Goal: Information Seeking & Learning: Learn about a topic

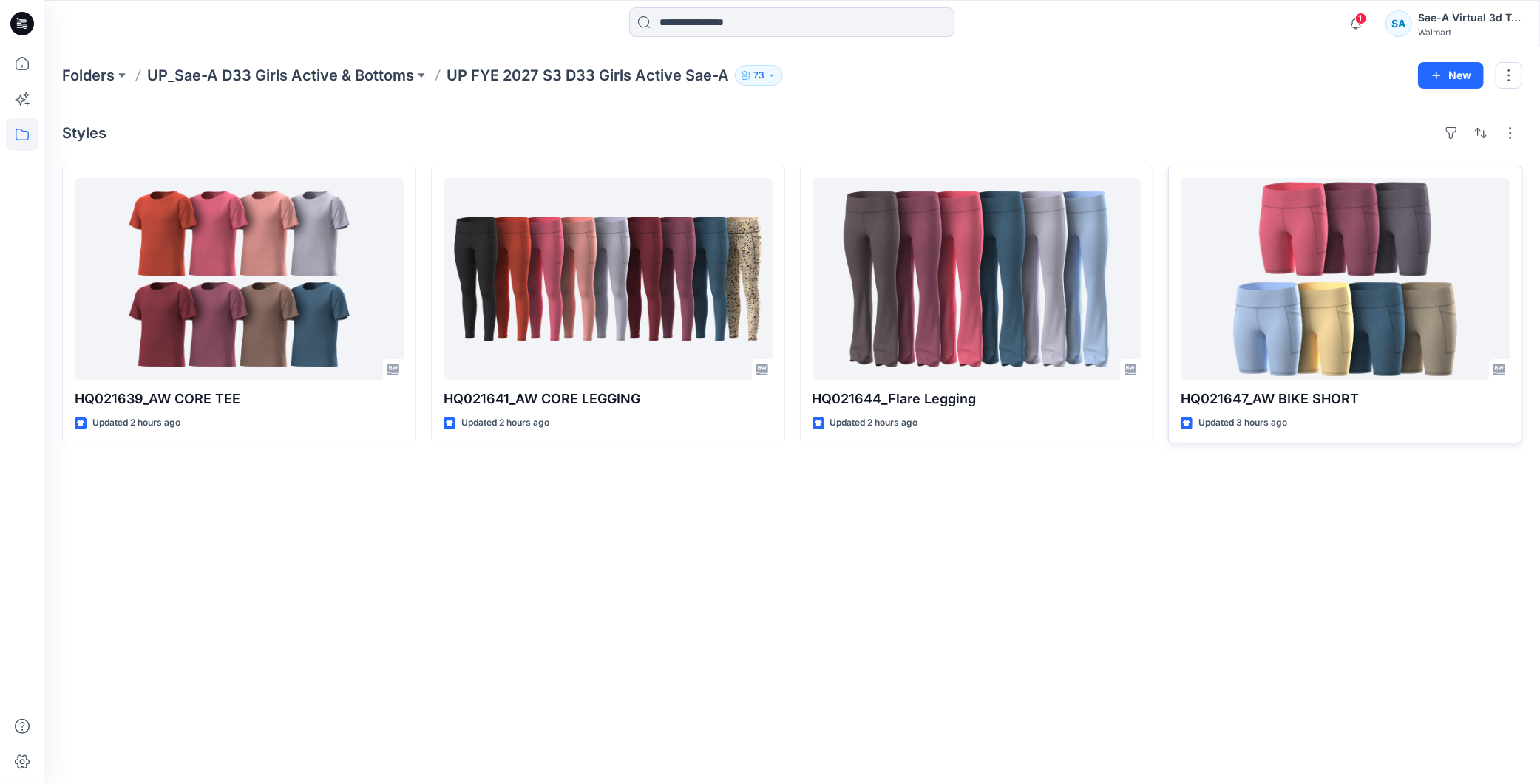
drag, startPoint x: 1348, startPoint y: 530, endPoint x: 1202, endPoint y: 380, distance: 209.3
click at [1348, 530] on div "Styles HQ021639_AW CORE TEE Updated 2 hours ago HQ021641_AW CORE LEGGING Update…" at bounding box center [792, 444] width 1496 height 680
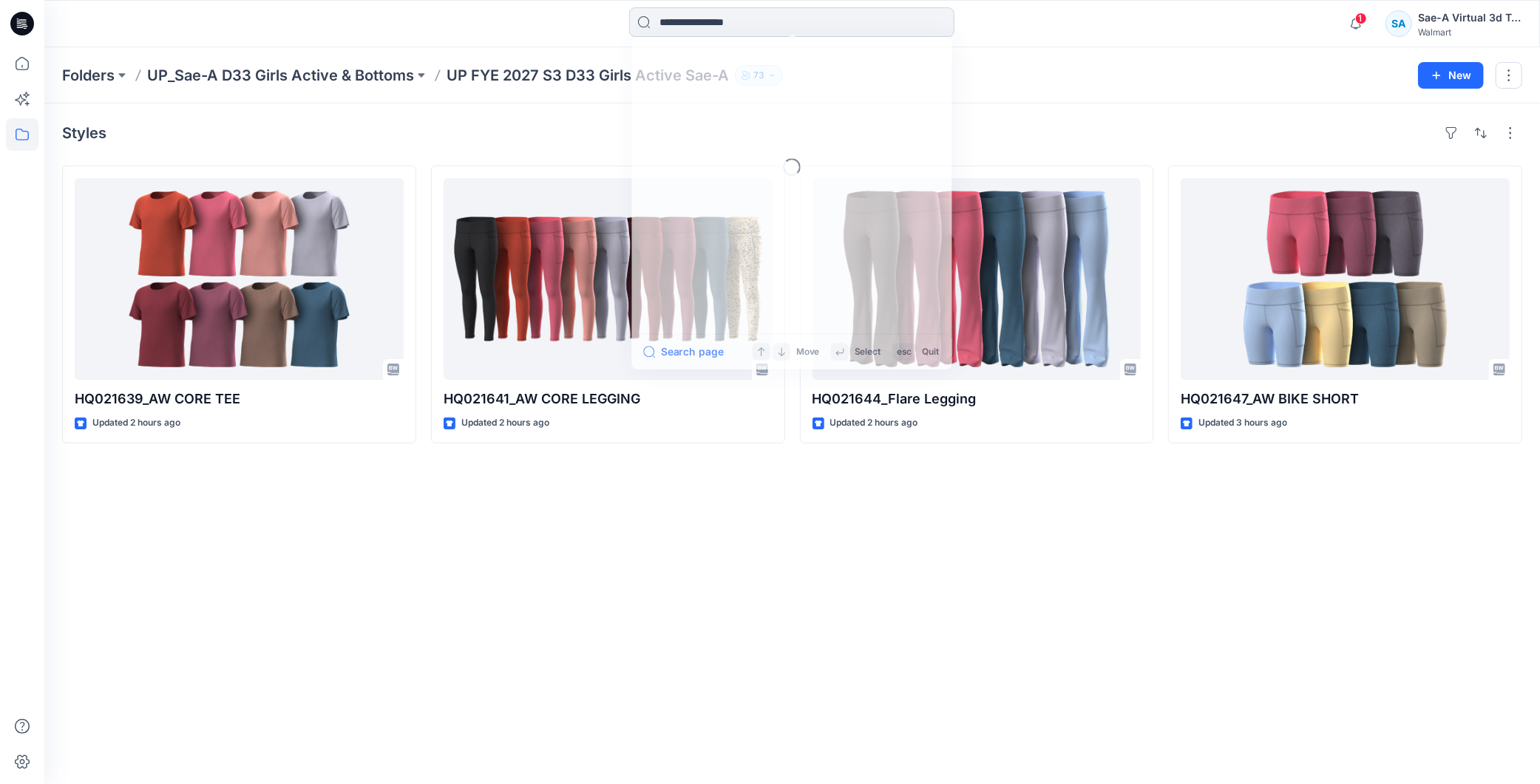
click at [714, 31] on input at bounding box center [792, 22] width 325 height 30
paste input "******"
type input "******"
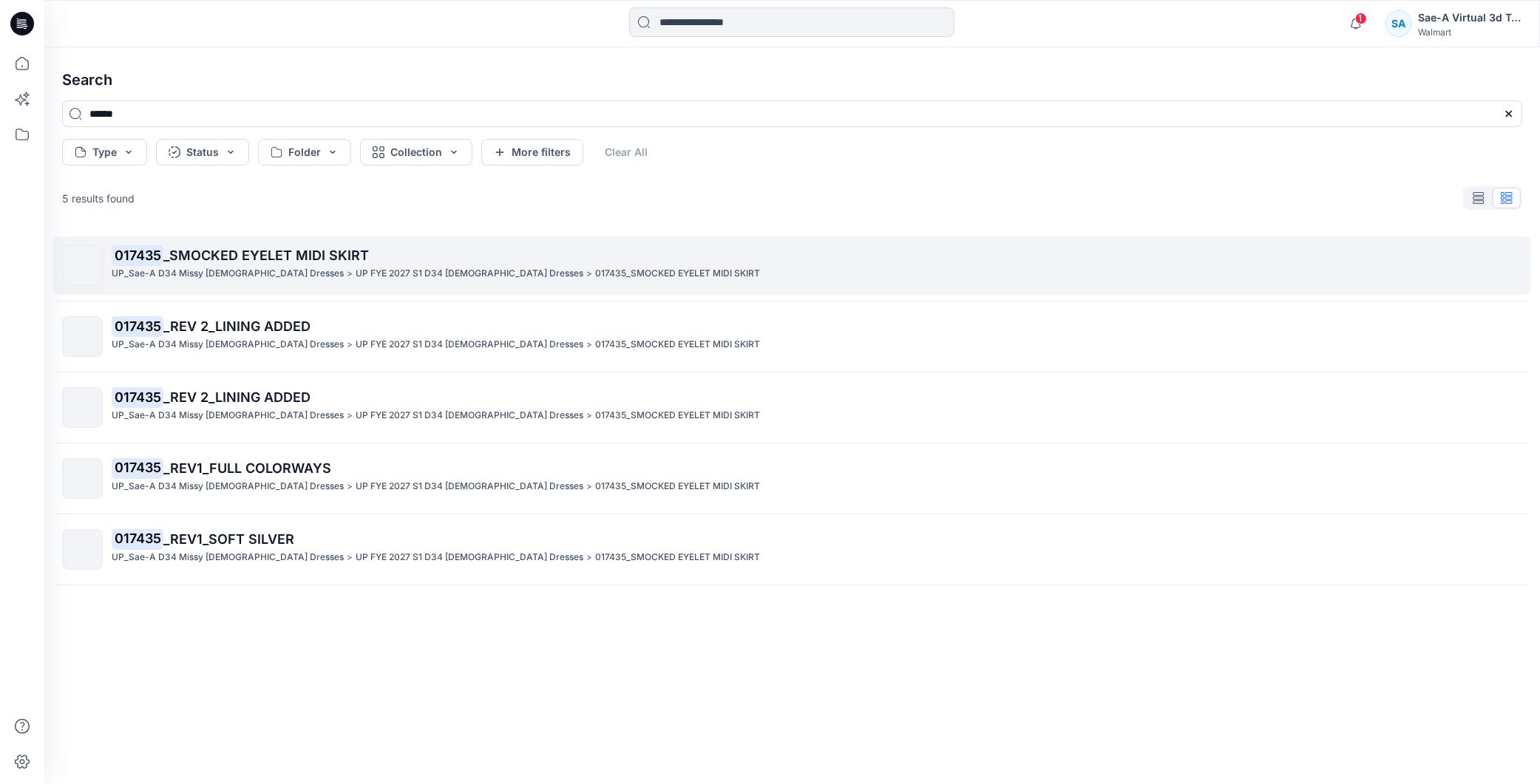
click at [297, 256] on span "_SMOCKED EYELET MIDI SKIRT" at bounding box center [266, 255] width 205 height 15
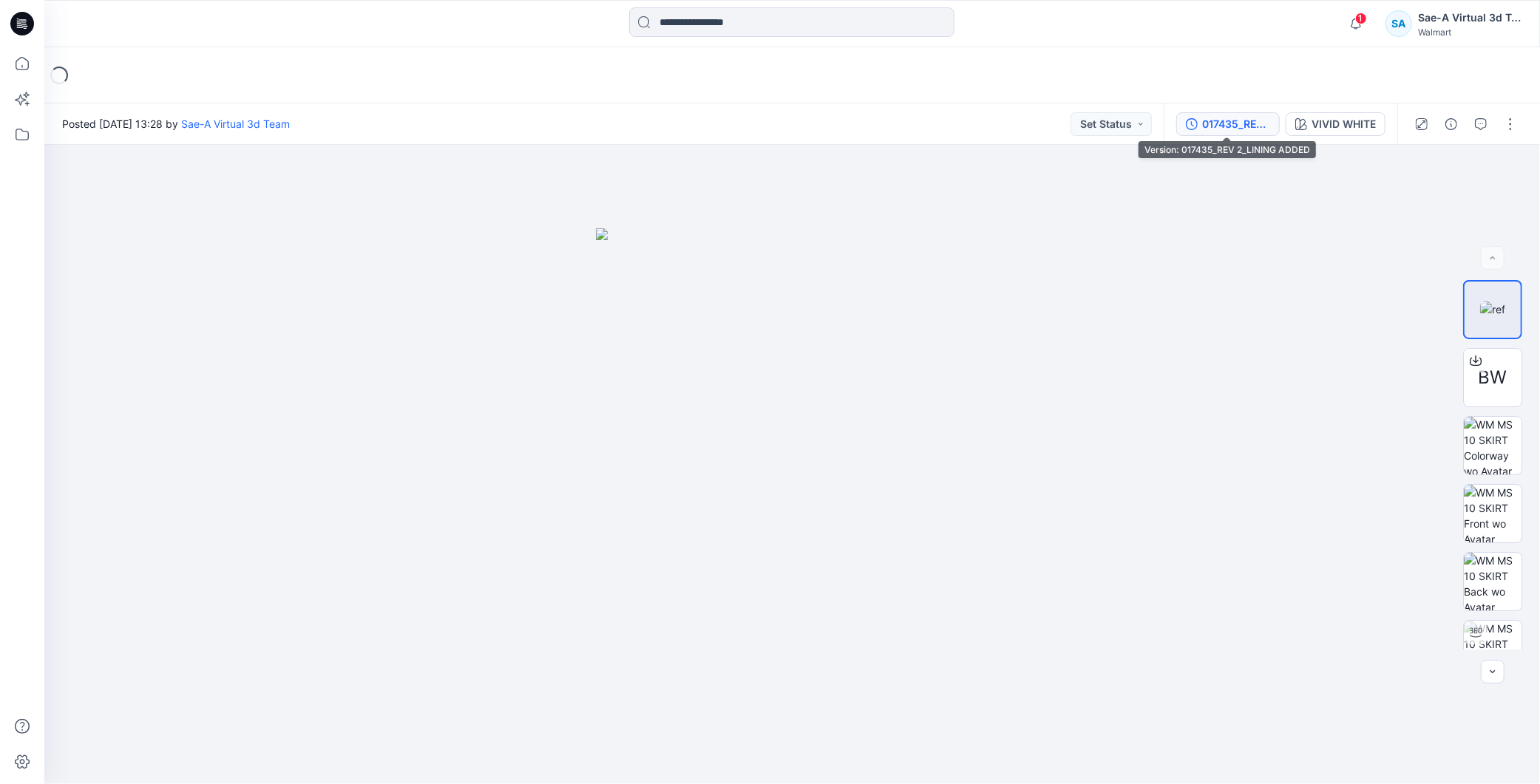
click at [1208, 130] on div "017435_REV 2_LINING ADDED" at bounding box center [1237, 124] width 68 height 16
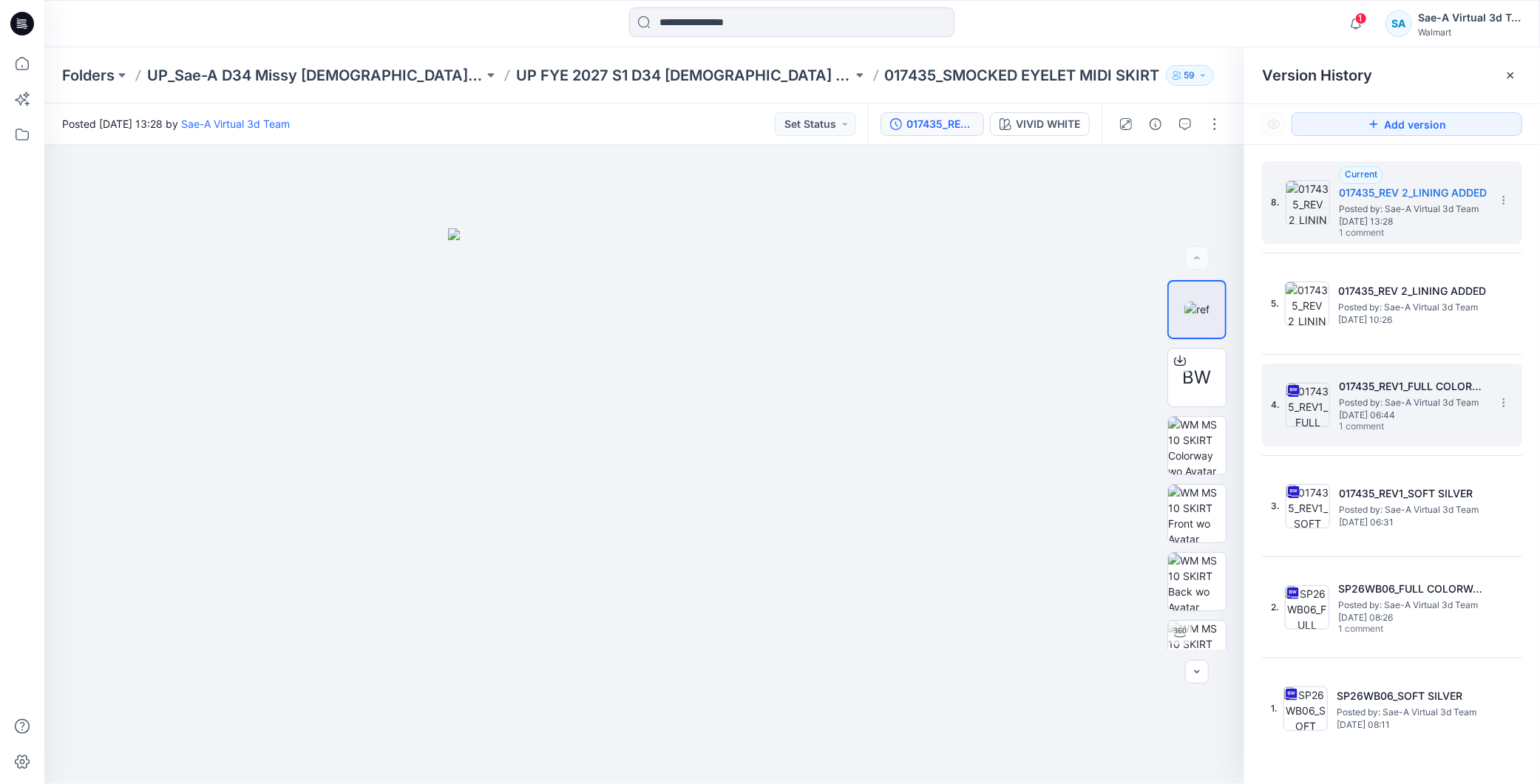
click at [1356, 410] on span "[DATE] 06:44" at bounding box center [1413, 415] width 148 height 10
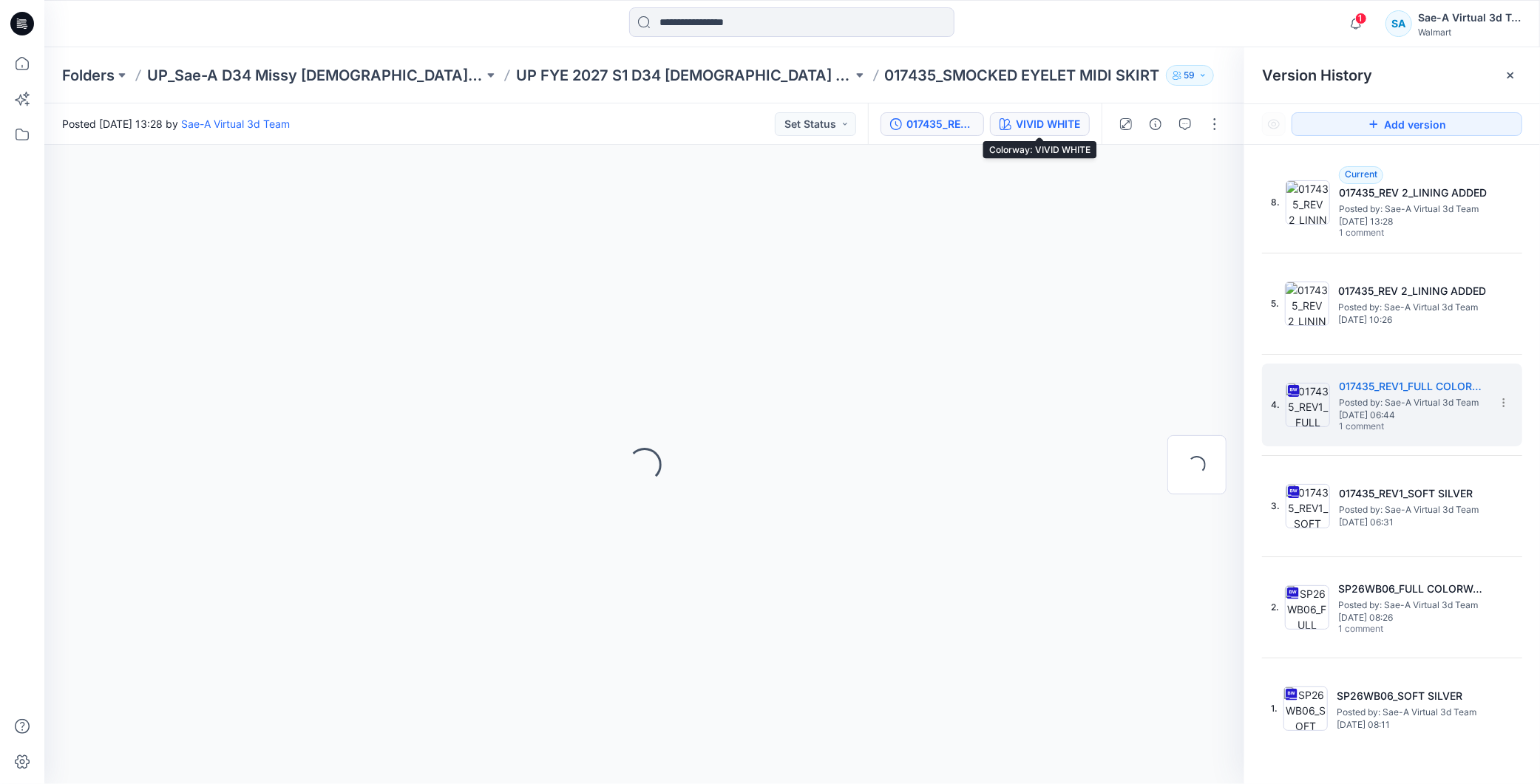
click at [1058, 116] on div "VIVID WHITE" at bounding box center [1047, 124] width 64 height 16
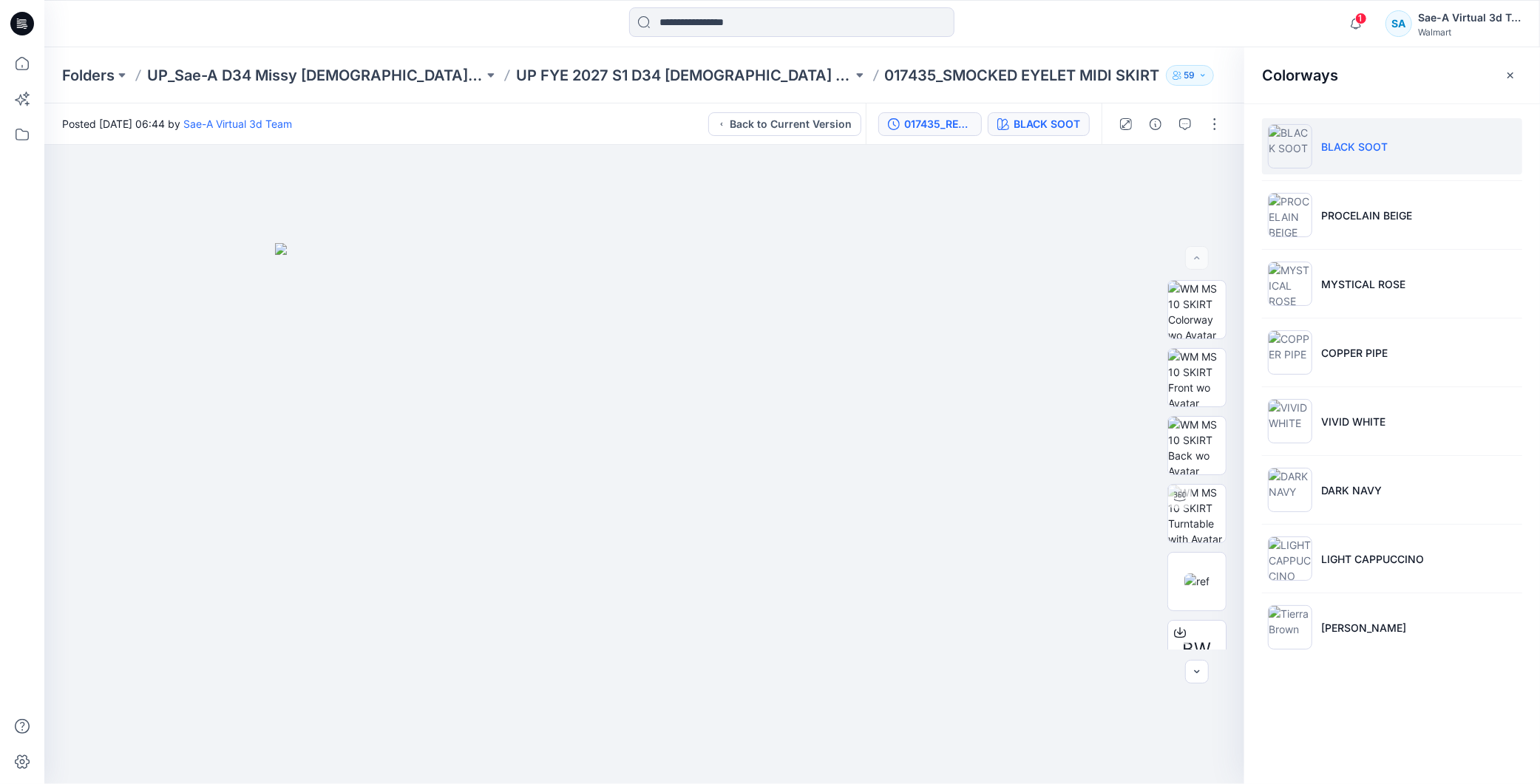
click at [959, 122] on div "017435_REV1_FULL COLORWAYS" at bounding box center [938, 124] width 68 height 16
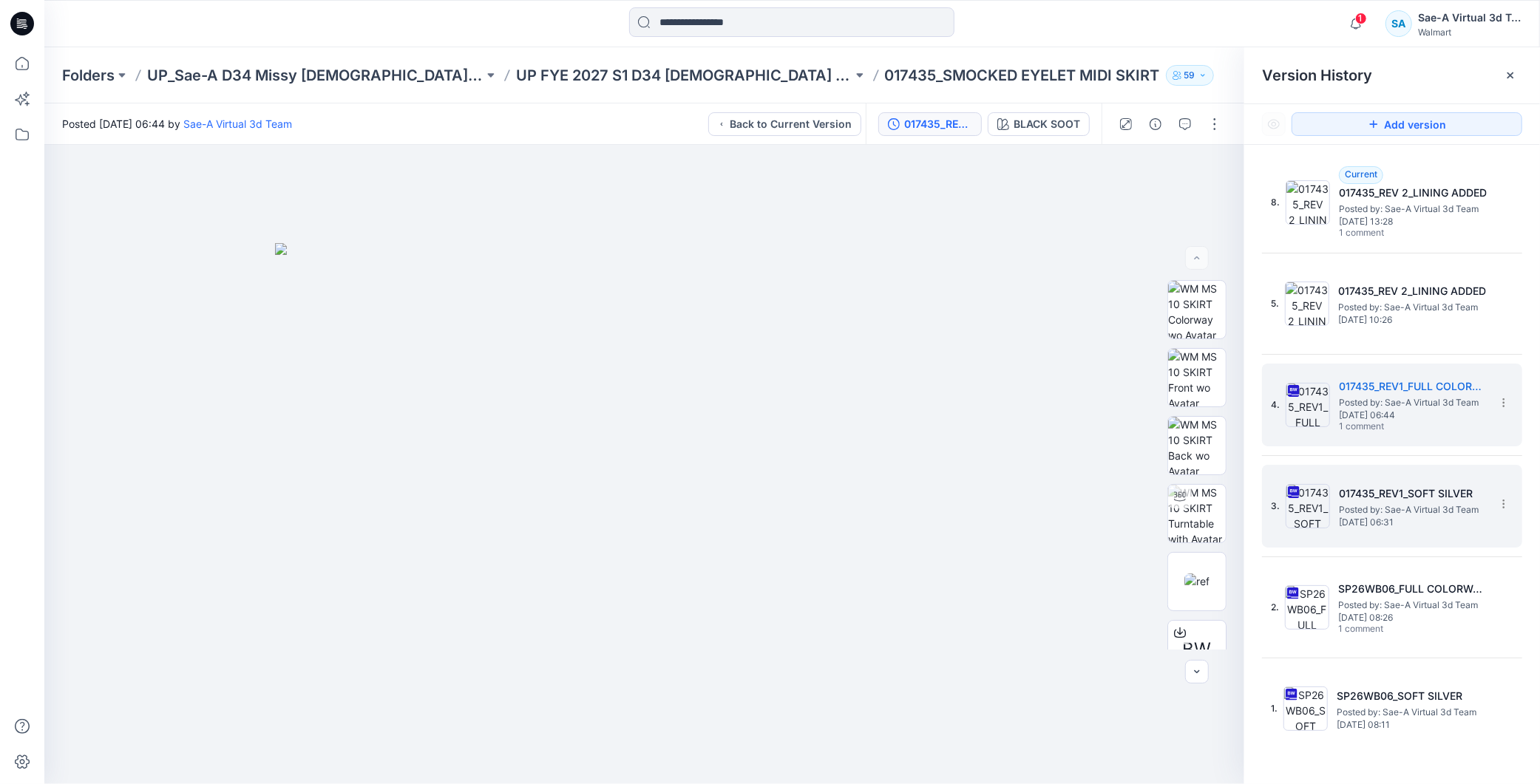
click at [1440, 503] on span "Posted by: Sae-A Virtual 3d Team" at bounding box center [1413, 509] width 148 height 14
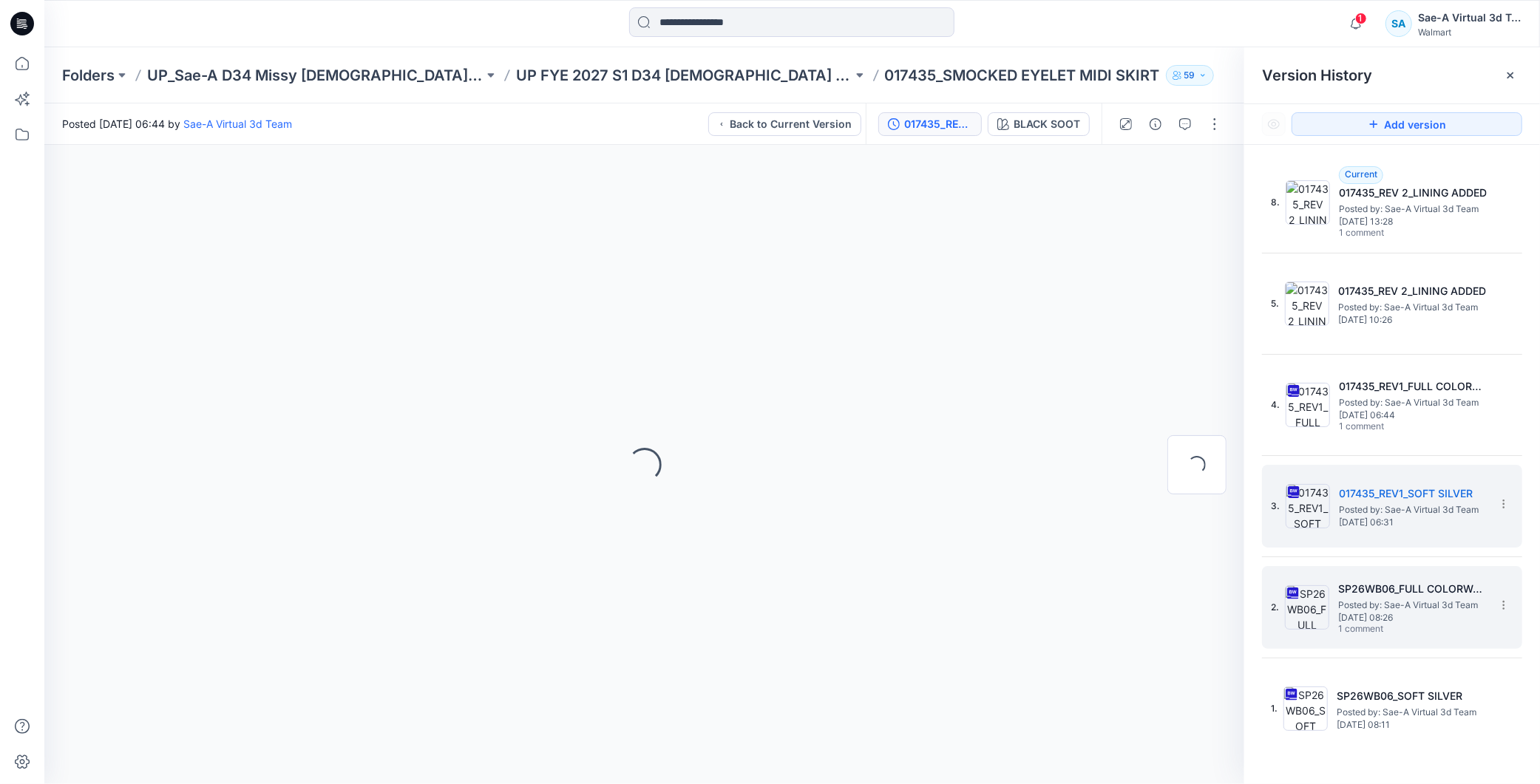
click at [1421, 595] on h5 "SP26WB06_FULL COLORWAYS" at bounding box center [1412, 589] width 148 height 18
